Goal: Information Seeking & Learning: Check status

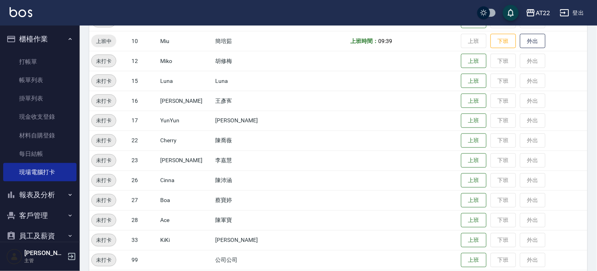
scroll to position [89, 0]
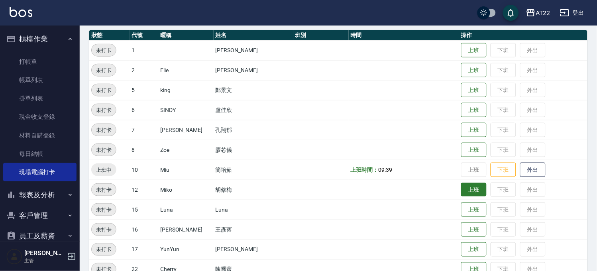
click at [466, 190] on button "上班" at bounding box center [474, 190] width 26 height 14
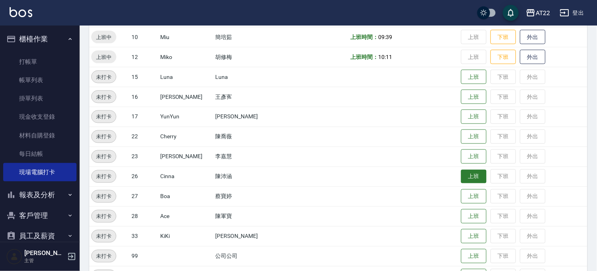
click at [466, 178] on button "上班" at bounding box center [474, 177] width 26 height 14
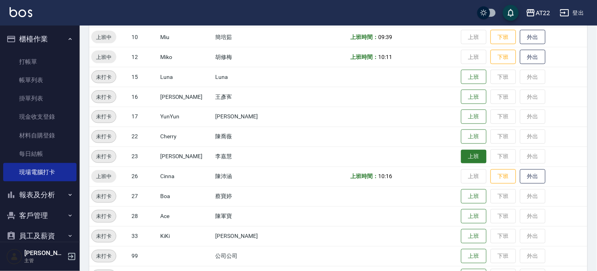
click at [470, 161] on button "上班" at bounding box center [474, 157] width 26 height 14
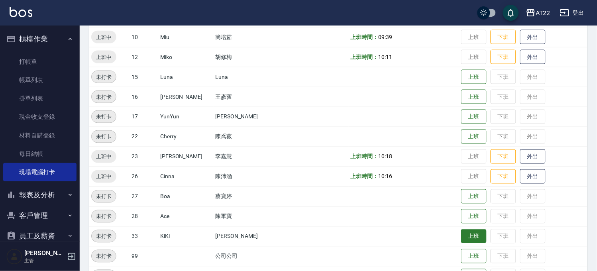
click at [464, 238] on button "上班" at bounding box center [474, 237] width 26 height 14
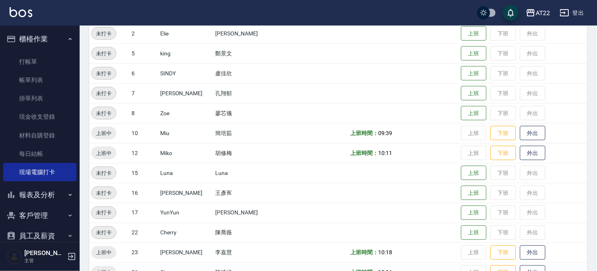
scroll to position [346, 0]
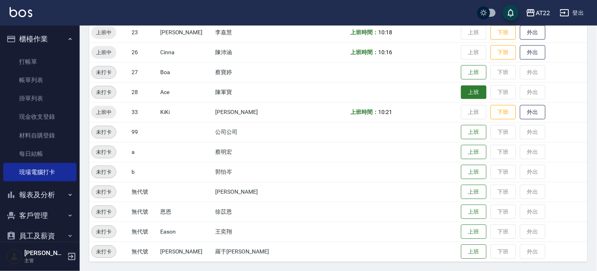
click at [461, 94] on button "上班" at bounding box center [474, 92] width 26 height 14
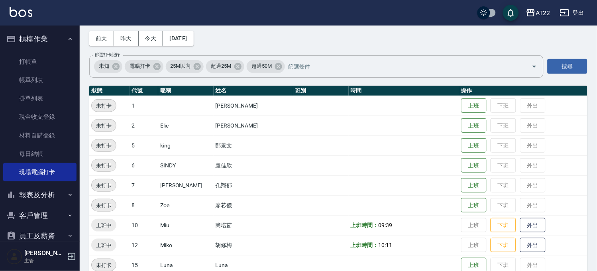
scroll to position [89, 0]
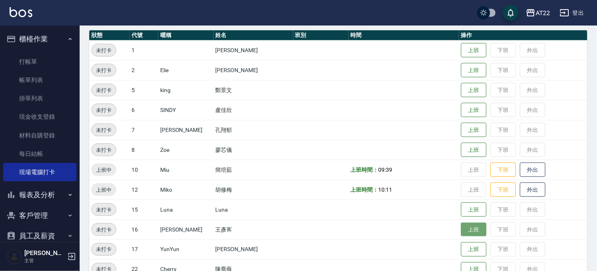
click at [465, 230] on button "上班" at bounding box center [474, 230] width 26 height 14
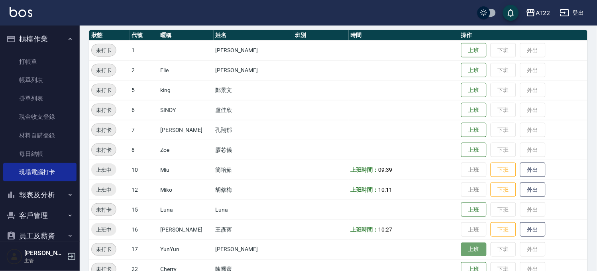
click at [463, 246] on button "上班" at bounding box center [474, 250] width 26 height 14
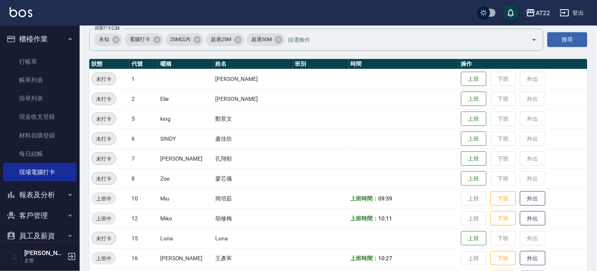
scroll to position [44, 0]
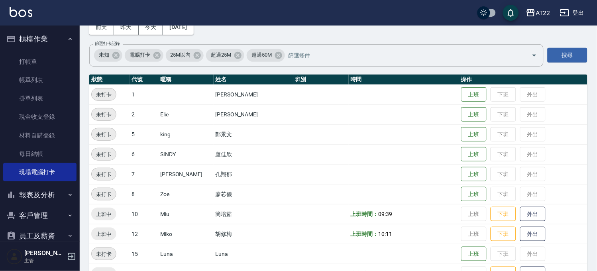
click at [473, 94] on td "上班 下班 外出" at bounding box center [523, 95] width 128 height 20
click at [470, 95] on button "上班" at bounding box center [474, 95] width 26 height 14
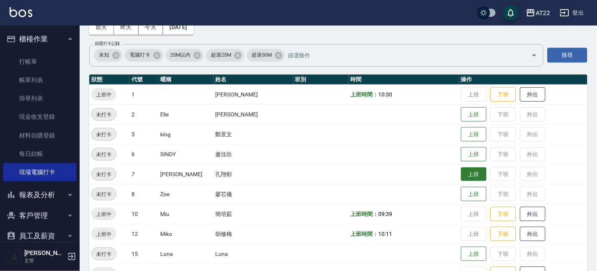
click at [461, 176] on button "上班" at bounding box center [474, 174] width 26 height 14
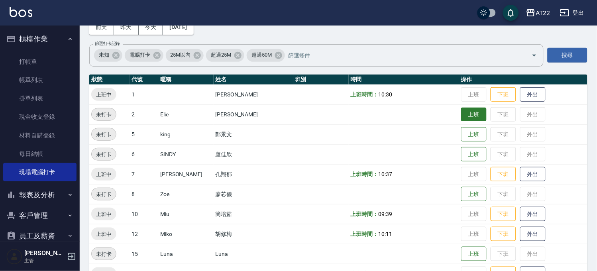
click at [468, 118] on button "上班" at bounding box center [474, 115] width 26 height 14
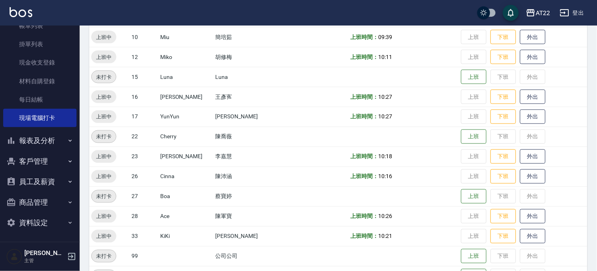
scroll to position [55, 0]
click at [37, 141] on button "報表及分析" at bounding box center [39, 140] width 73 height 21
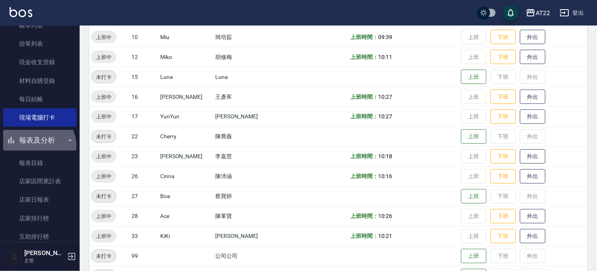
drag, startPoint x: 36, startPoint y: 146, endPoint x: 37, endPoint y: 142, distance: 4.4
click at [36, 146] on button "報表及分析" at bounding box center [39, 140] width 73 height 21
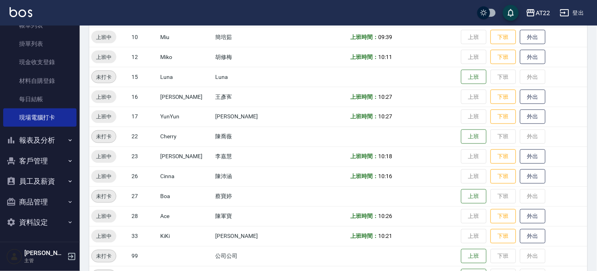
click at [37, 166] on button "客戶管理" at bounding box center [39, 161] width 73 height 21
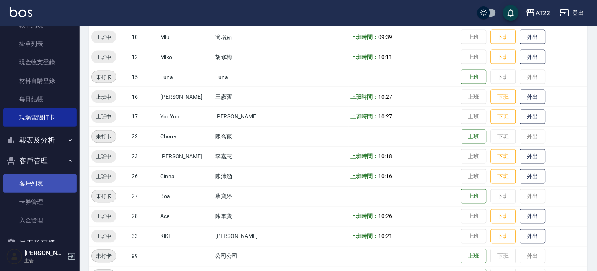
click at [41, 190] on link "客戶列表" at bounding box center [39, 183] width 73 height 18
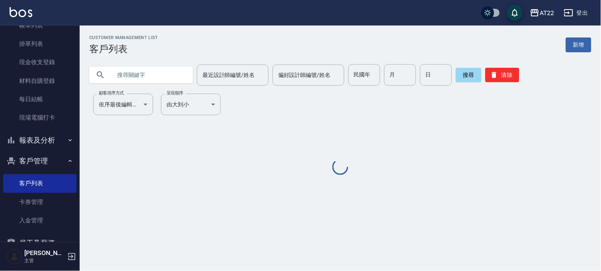
click at [150, 85] on input "text" at bounding box center [149, 75] width 75 height 22
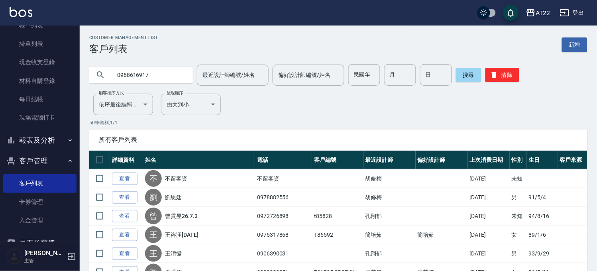
type input "0968616917"
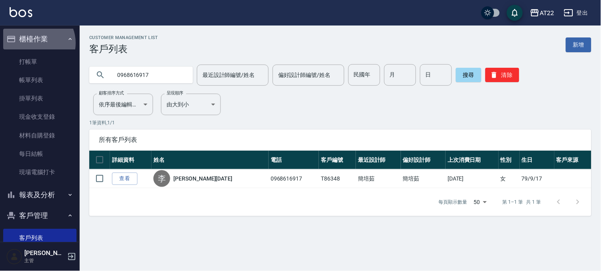
click at [34, 43] on button "櫃檯作業" at bounding box center [39, 39] width 73 height 21
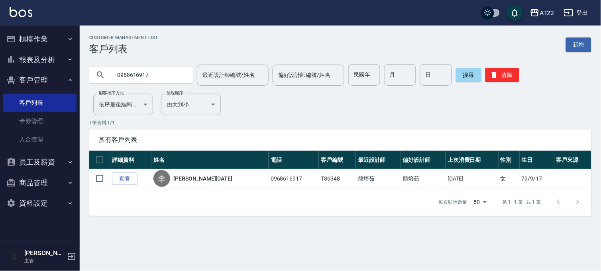
click at [37, 84] on button "客戶管理" at bounding box center [39, 80] width 73 height 21
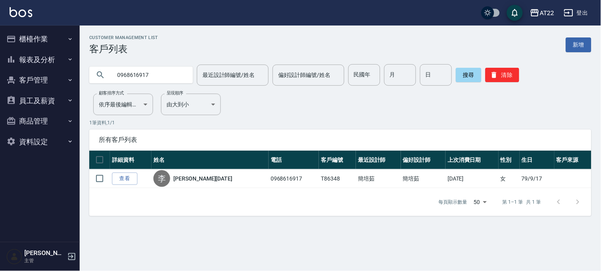
click at [44, 64] on button "報表及分析" at bounding box center [39, 59] width 73 height 21
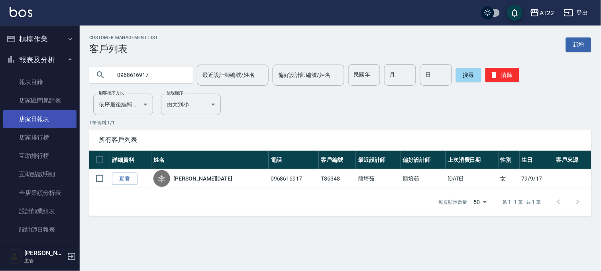
click at [44, 122] on link "店家日報表" at bounding box center [39, 119] width 73 height 18
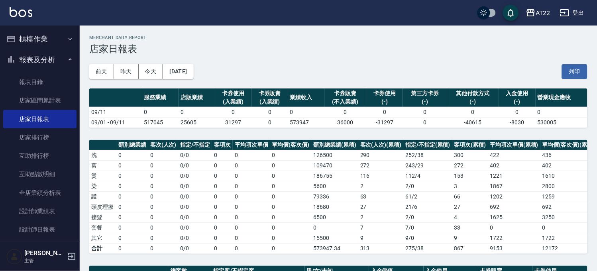
click at [252, 133] on div "AT22 [DATE] 店家日報表 列印時間： [DATE][PHONE_NUMBER]:06 Merchant Daily Report 店家日報表 [DA…" at bounding box center [338, 256] width 517 height 460
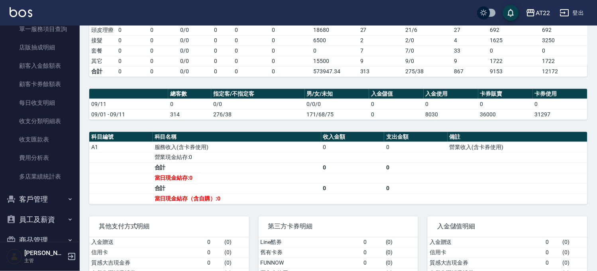
scroll to position [350, 0]
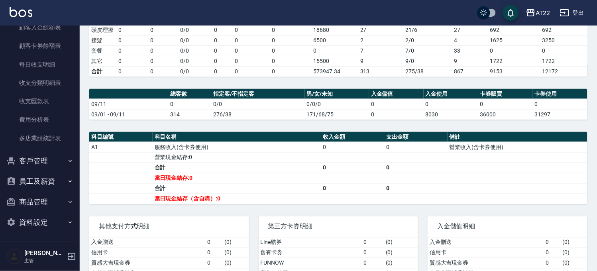
click at [51, 163] on button "客戶管理" at bounding box center [39, 161] width 73 height 21
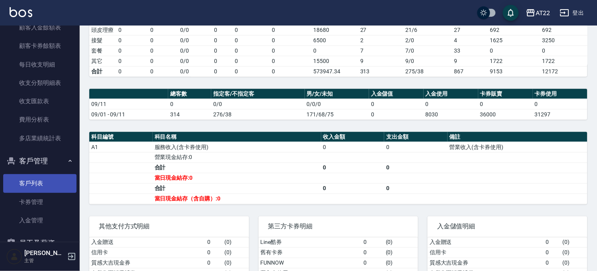
click at [51, 179] on link "客戶列表" at bounding box center [39, 183] width 73 height 18
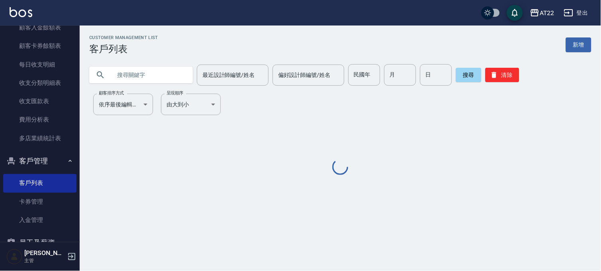
click at [145, 69] on input "text" at bounding box center [149, 75] width 75 height 22
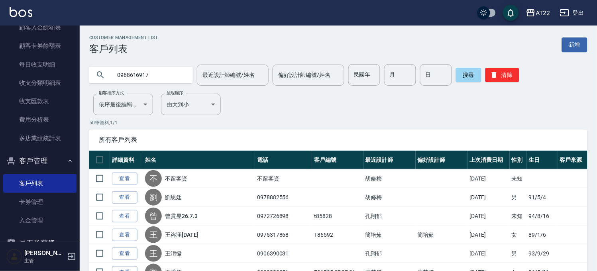
type input "0968616917"
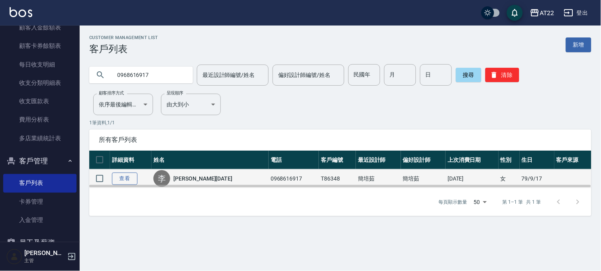
click at [134, 180] on link "查看" at bounding box center [125, 179] width 26 height 12
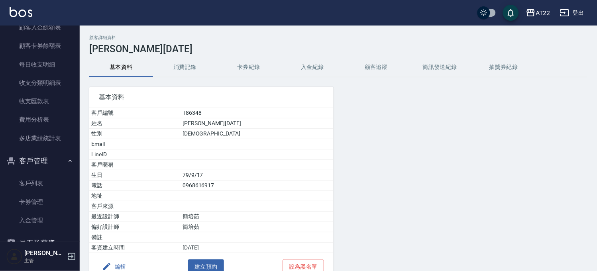
click at [185, 65] on button "消費記錄" at bounding box center [185, 67] width 64 height 19
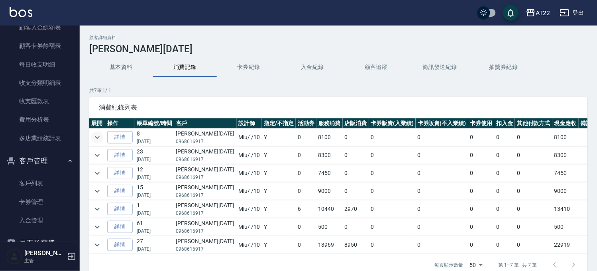
click at [98, 138] on icon "expand row" at bounding box center [97, 138] width 10 height 10
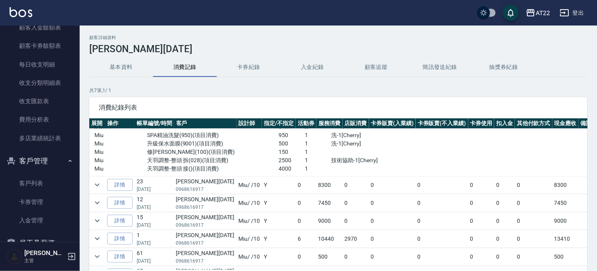
scroll to position [43, 0]
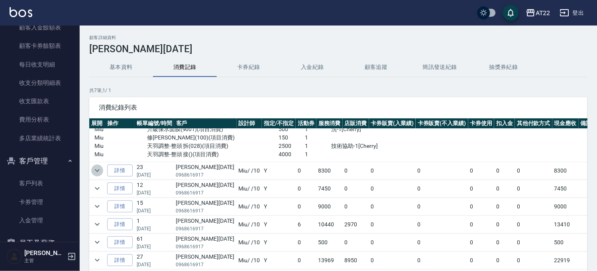
click at [97, 173] on icon "expand row" at bounding box center [97, 171] width 10 height 10
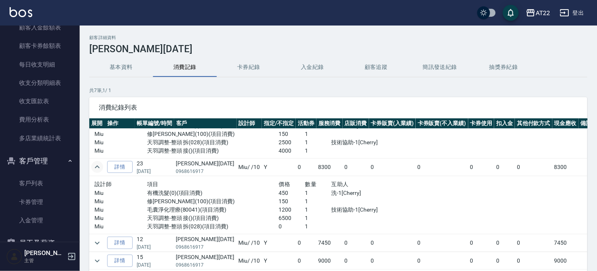
scroll to position [89, 0]
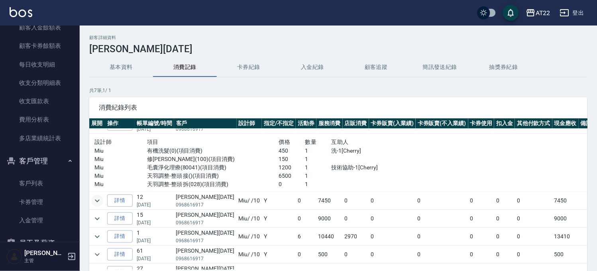
click at [94, 199] on icon "expand row" at bounding box center [97, 201] width 10 height 10
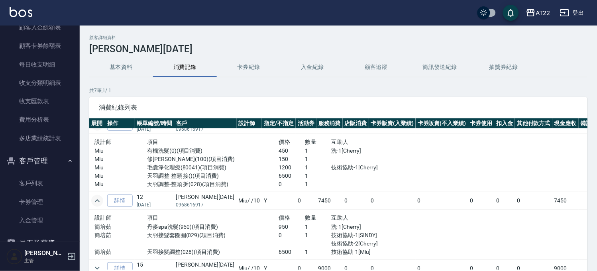
scroll to position [150, 0]
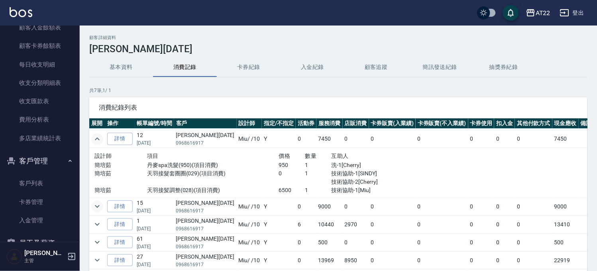
click at [93, 205] on icon "expand row" at bounding box center [97, 207] width 10 height 10
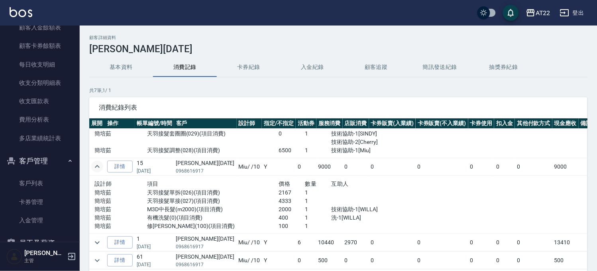
scroll to position [209, 0]
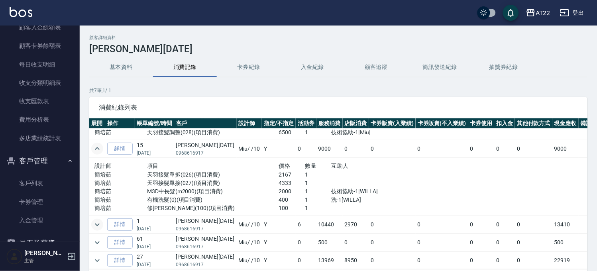
click at [98, 222] on icon "expand row" at bounding box center [97, 225] width 10 height 10
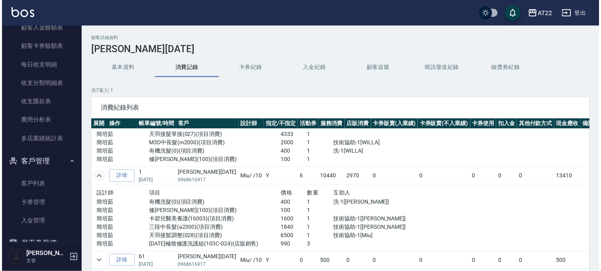
scroll to position [275, 0]
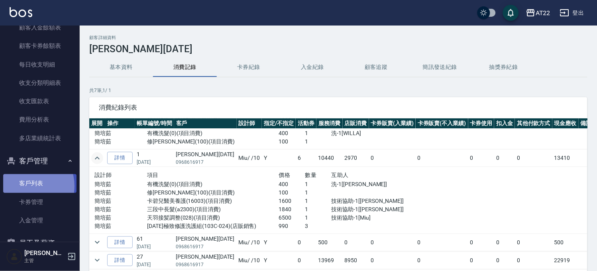
drag, startPoint x: 25, startPoint y: 186, endPoint x: 28, endPoint y: 182, distance: 5.1
click at [25, 186] on link "客戶列表" at bounding box center [39, 183] width 73 height 18
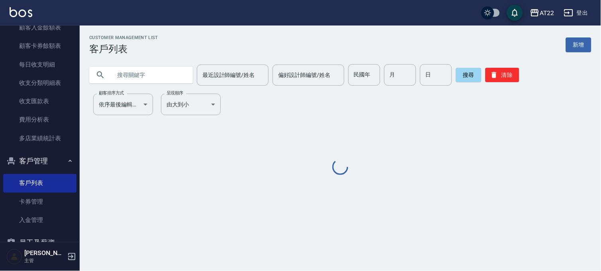
click at [150, 85] on input "text" at bounding box center [149, 75] width 75 height 22
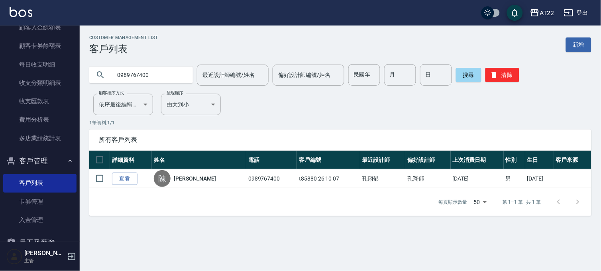
click at [168, 81] on input "0989767400" at bounding box center [149, 75] width 75 height 22
drag, startPoint x: 167, startPoint y: 77, endPoint x: 0, endPoint y: 67, distance: 167.0
click at [0, 70] on html "AT22 登出 櫃檯作業 打帳單 帳單列表 掛單列表 現金收支登錄 材料自購登錄 每日結帳 現場電腦打卡 報表及分析 報表目錄 店家區間累計表 店家日報表 店…" at bounding box center [300, 135] width 601 height 271
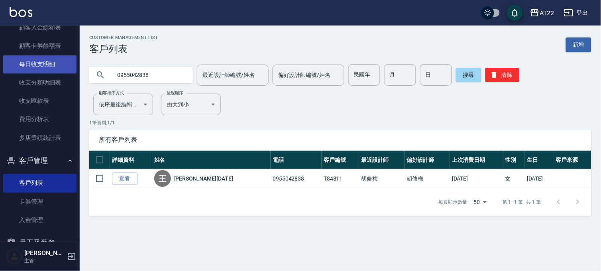
paste input "30272039"
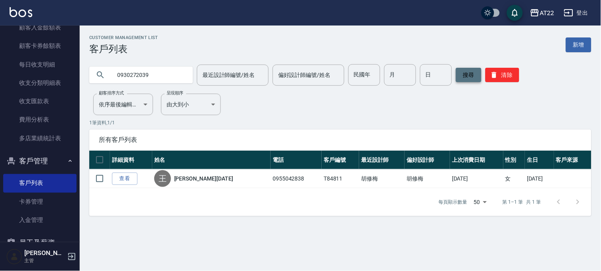
click at [460, 79] on button "搜尋" at bounding box center [469, 75] width 26 height 14
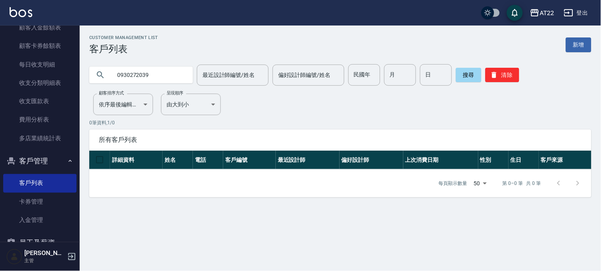
click at [141, 78] on input "0930272039" at bounding box center [149, 75] width 75 height 22
type input "0930372039"
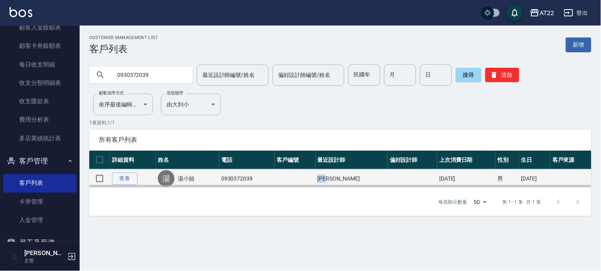
drag, startPoint x: 325, startPoint y: 181, endPoint x: 344, endPoint y: 181, distance: 19.1
click at [344, 181] on td "[PERSON_NAME]" at bounding box center [352, 178] width 72 height 19
click at [129, 178] on link "查看" at bounding box center [125, 179] width 26 height 12
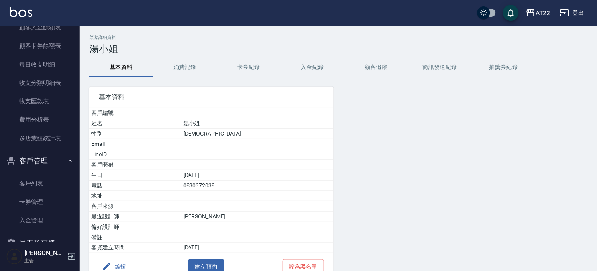
click at [179, 66] on button "消費記錄" at bounding box center [185, 67] width 64 height 19
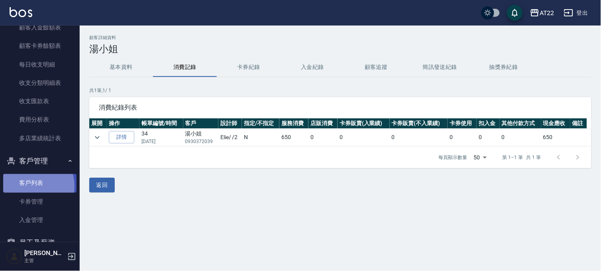
click at [27, 186] on link "客戶列表" at bounding box center [39, 183] width 73 height 18
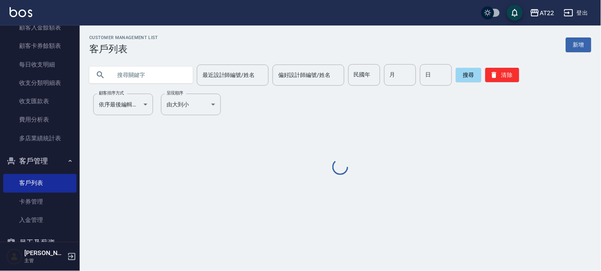
click at [142, 79] on input "text" at bounding box center [149, 75] width 75 height 22
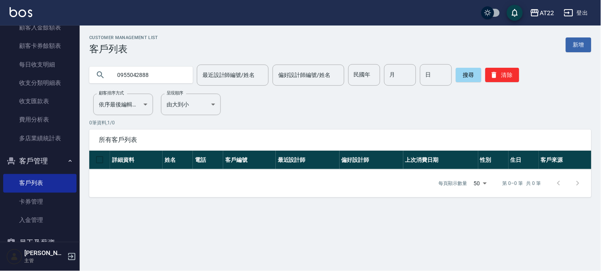
click at [132, 74] on input "0955042888" at bounding box center [149, 75] width 75 height 22
type input "0955042838"
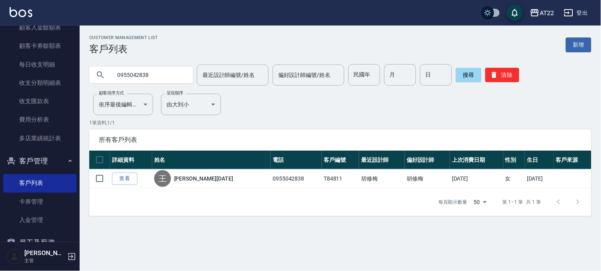
click at [127, 176] on link "查看" at bounding box center [125, 179] width 26 height 12
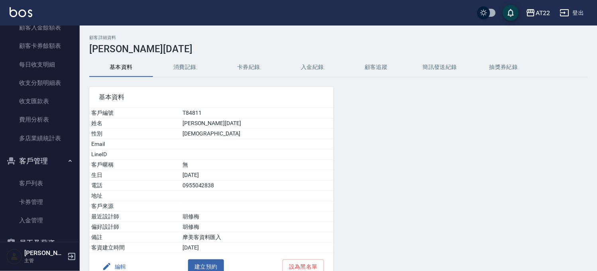
click at [181, 66] on button "消費記錄" at bounding box center [185, 67] width 64 height 19
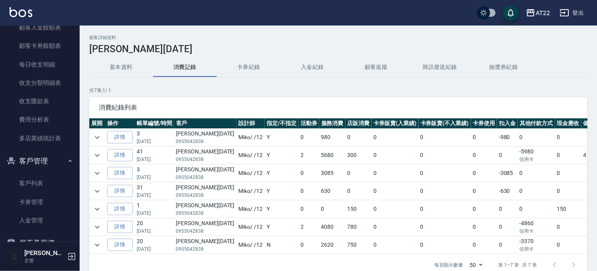
click at [141, 66] on button "基本資料" at bounding box center [121, 67] width 64 height 19
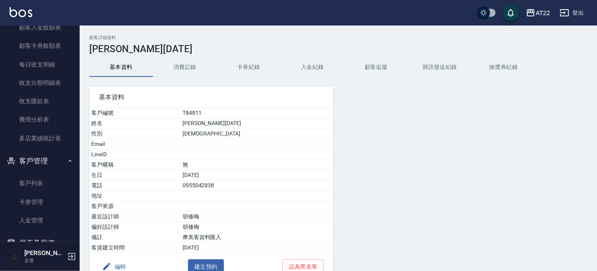
drag, startPoint x: 58, startPoint y: 182, endPoint x: 57, endPoint y: 169, distance: 13.2
click at [58, 182] on link "客戶列表" at bounding box center [39, 183] width 73 height 18
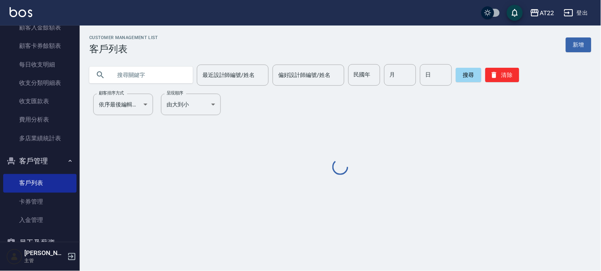
click at [130, 77] on input "text" at bounding box center [149, 75] width 75 height 22
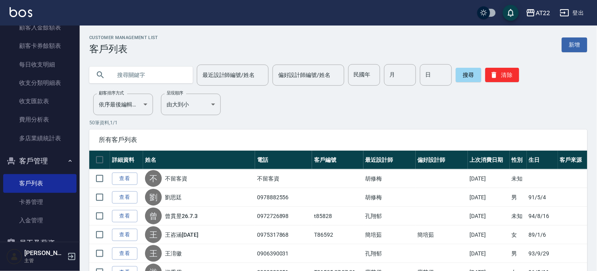
click at [162, 73] on input "text" at bounding box center [149, 75] width 75 height 22
type input "0930372039"
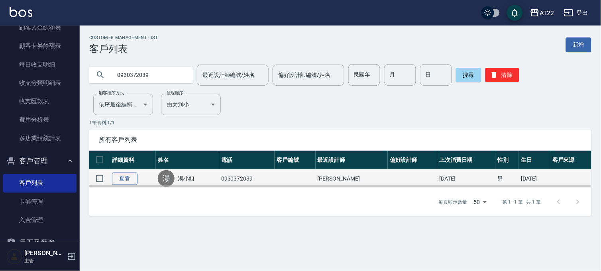
click at [126, 178] on link "查看" at bounding box center [125, 179] width 26 height 12
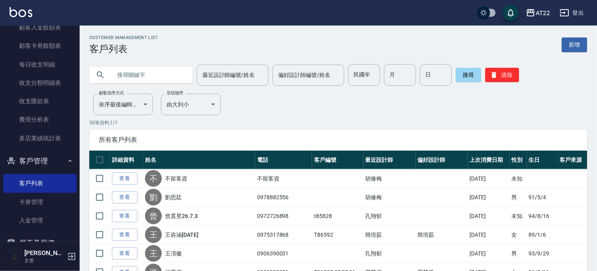
click at [150, 72] on input "text" at bounding box center [149, 75] width 75 height 22
type input "0930372039"
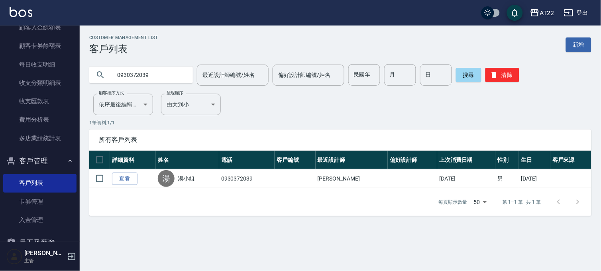
click at [120, 176] on link "查看" at bounding box center [125, 179] width 26 height 12
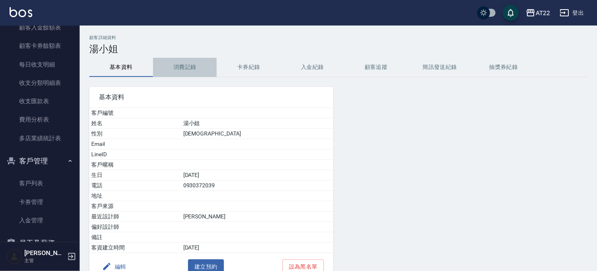
click at [173, 65] on button "消費記錄" at bounding box center [185, 67] width 64 height 19
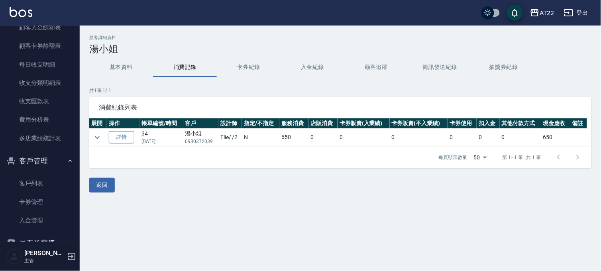
click at [128, 133] on link "詳情" at bounding box center [122, 137] width 26 height 12
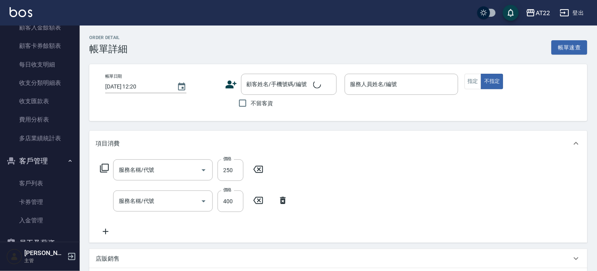
type input "剪髮(300)"
type input "有機洗髮(0)"
type input "[DATE] 19:05"
type input "Elie-2"
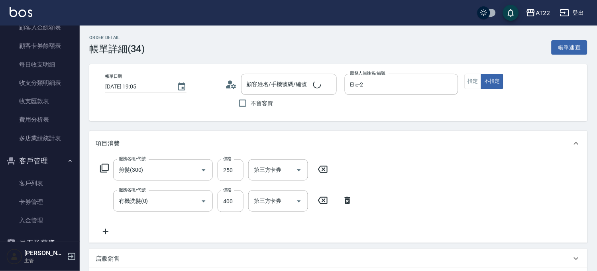
type input "湯小姐/0930372039/"
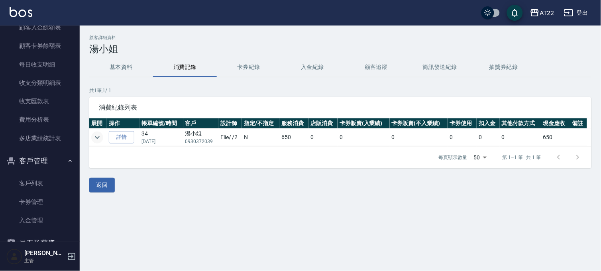
click at [96, 136] on icon "expand row" at bounding box center [97, 137] width 5 height 3
